Goal: Task Accomplishment & Management: Use online tool/utility

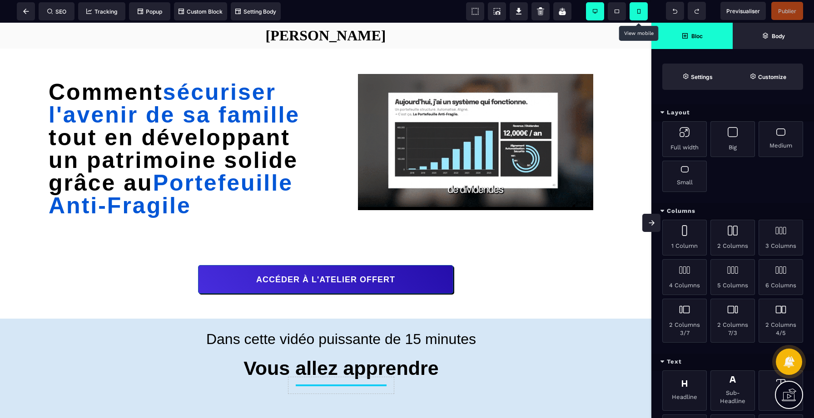
click at [639, 13] on icon at bounding box center [638, 11] width 3 height 5
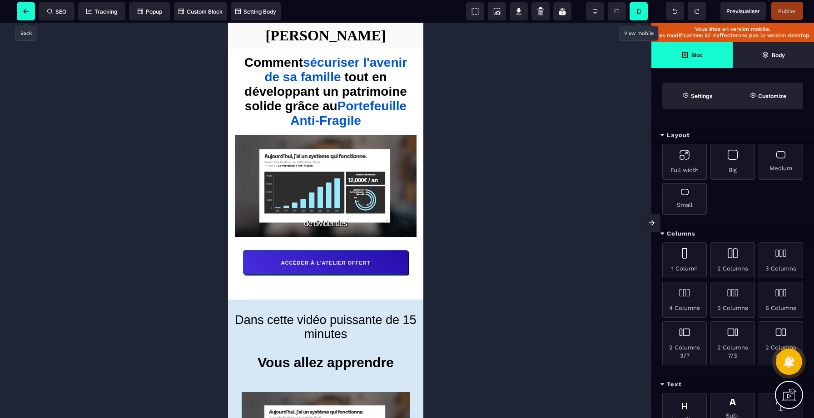
click at [26, 6] on span at bounding box center [26, 11] width 18 height 18
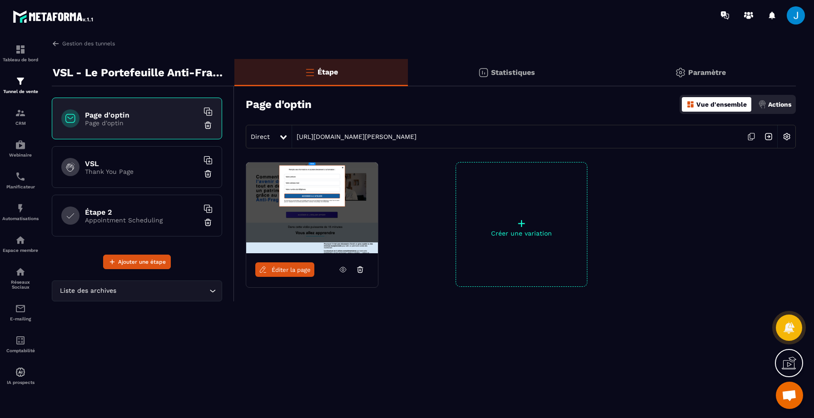
click at [753, 141] on icon at bounding box center [751, 136] width 17 height 17
click at [322, 306] on div "Éditer la page + Créer une variation" at bounding box center [514, 247] width 561 height 170
click at [305, 273] on link "Éditer la page" at bounding box center [284, 270] width 59 height 15
